Goal: Check status: Check status

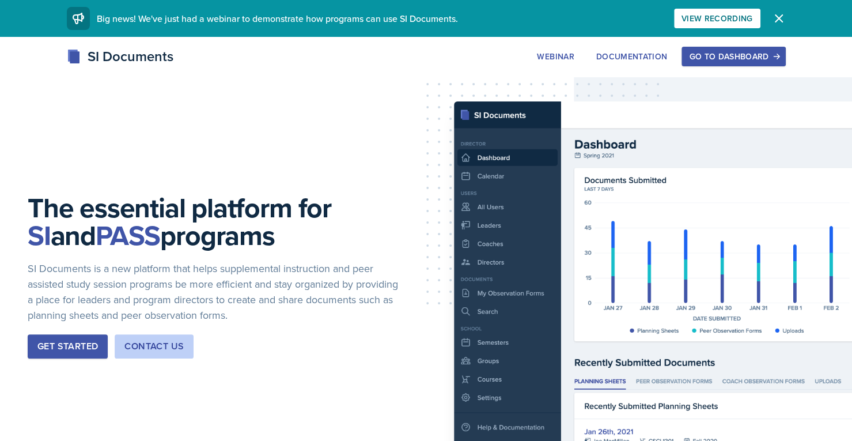
click at [758, 50] on button "Go to Dashboard" at bounding box center [734, 57] width 104 height 20
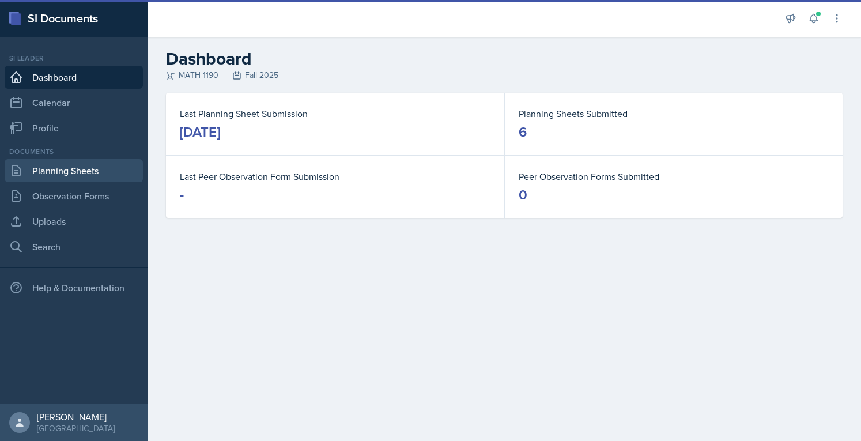
click at [44, 176] on link "Planning Sheets" at bounding box center [74, 170] width 138 height 23
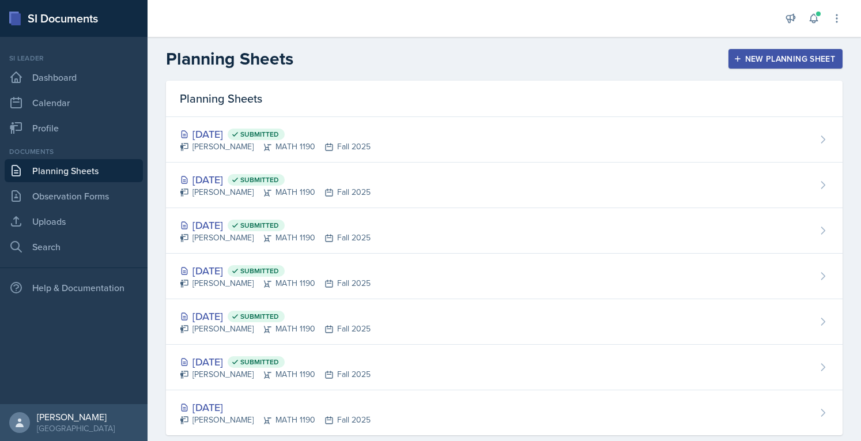
click at [275, 186] on div "[PERSON_NAME] MATH 1190 Fall 2025" at bounding box center [275, 192] width 191 height 12
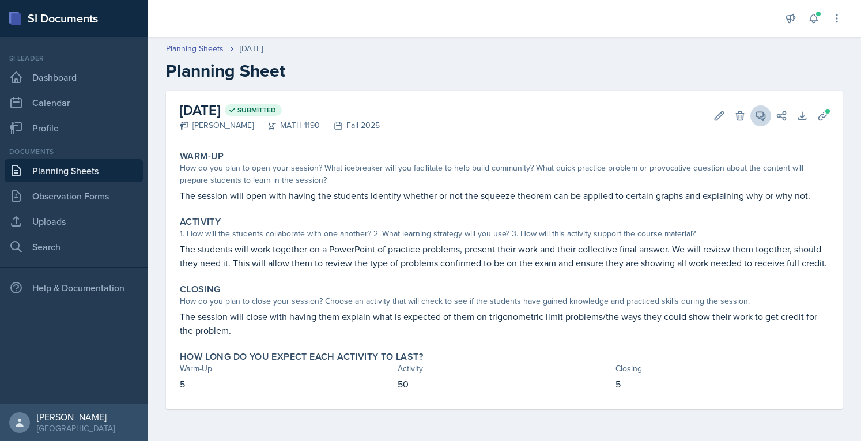
click at [761, 116] on icon at bounding box center [761, 116] width 9 height 9
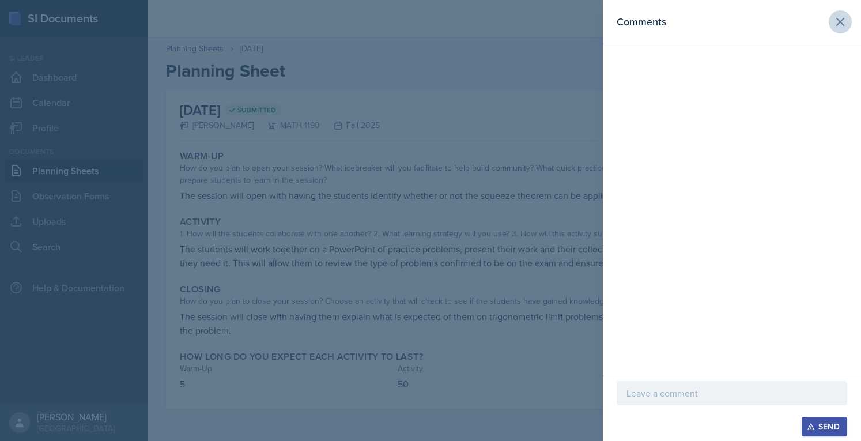
click at [838, 25] on icon at bounding box center [840, 22] width 14 height 14
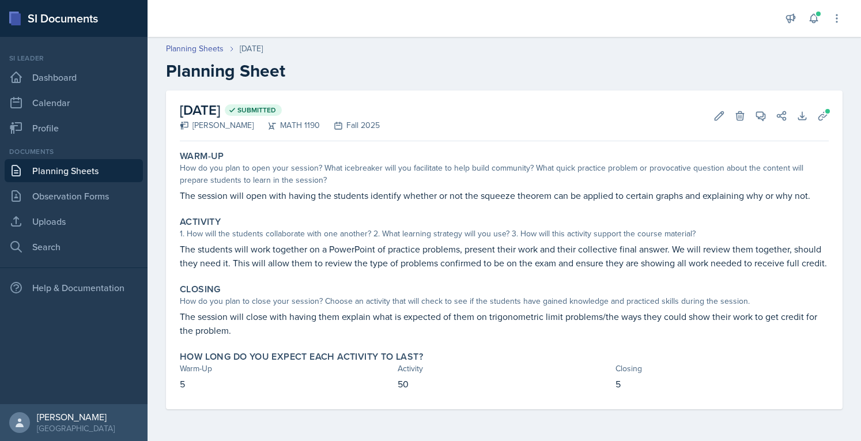
click at [83, 164] on link "Planning Sheets" at bounding box center [74, 170] width 138 height 23
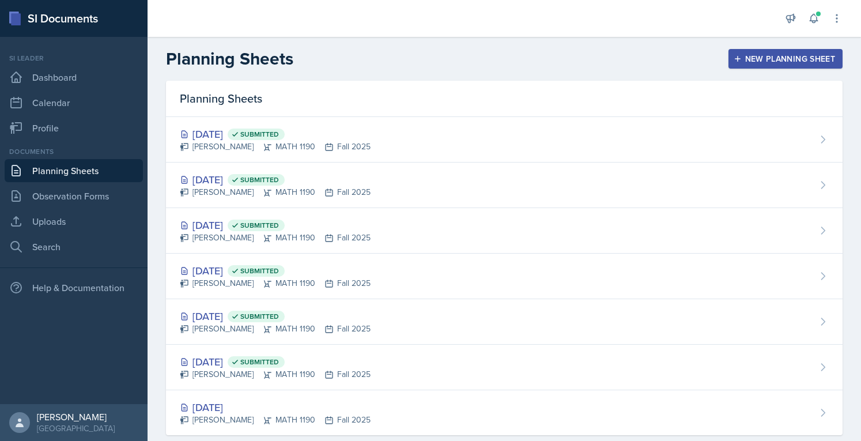
click at [218, 133] on div "[DATE] Submitted" at bounding box center [275, 134] width 191 height 16
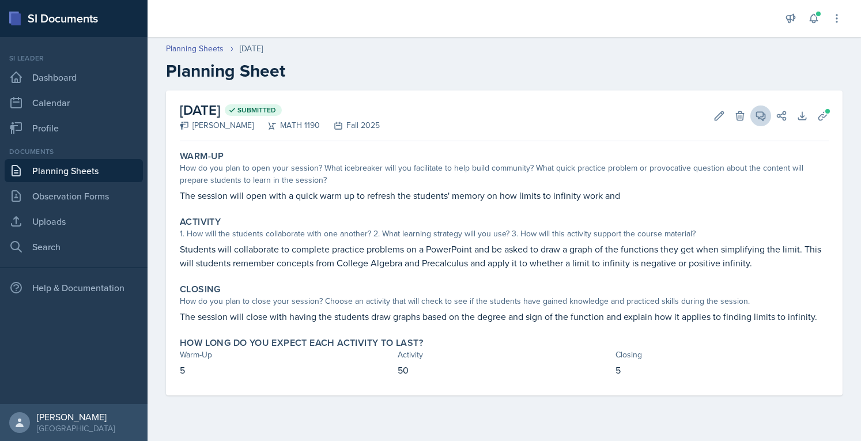
click at [762, 118] on icon at bounding box center [761, 116] width 12 height 12
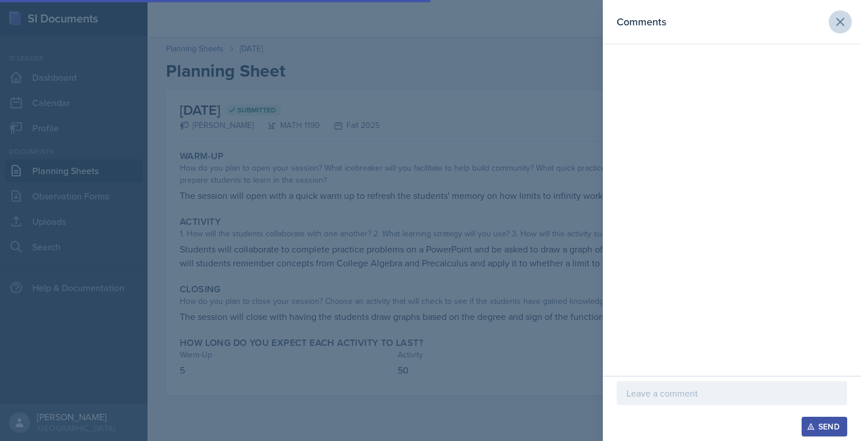
click at [840, 22] on icon at bounding box center [840, 21] width 7 height 7
